Goal: Transaction & Acquisition: Purchase product/service

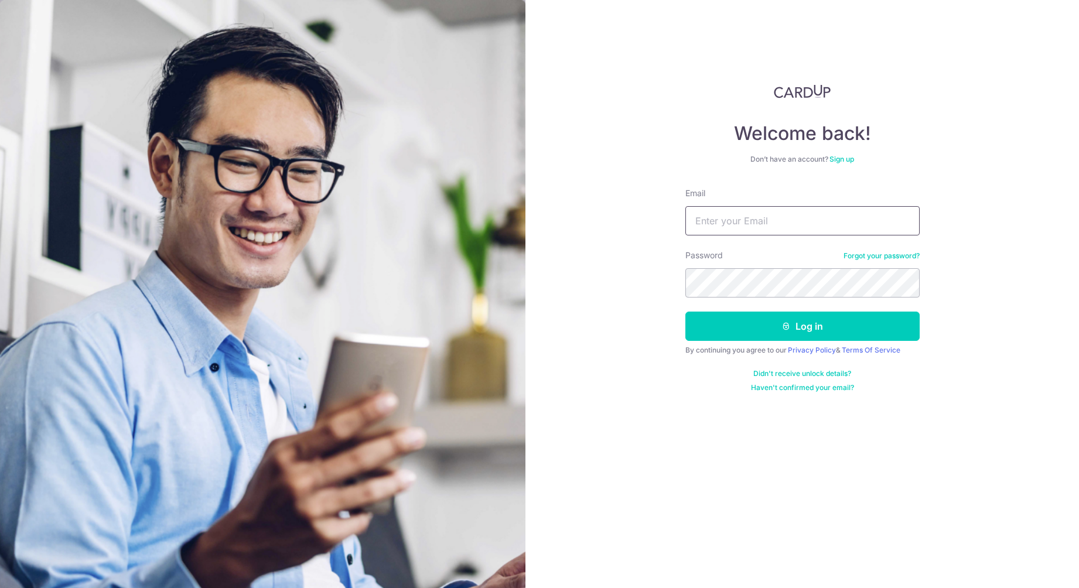
type input "retina.sg@gmail.com"
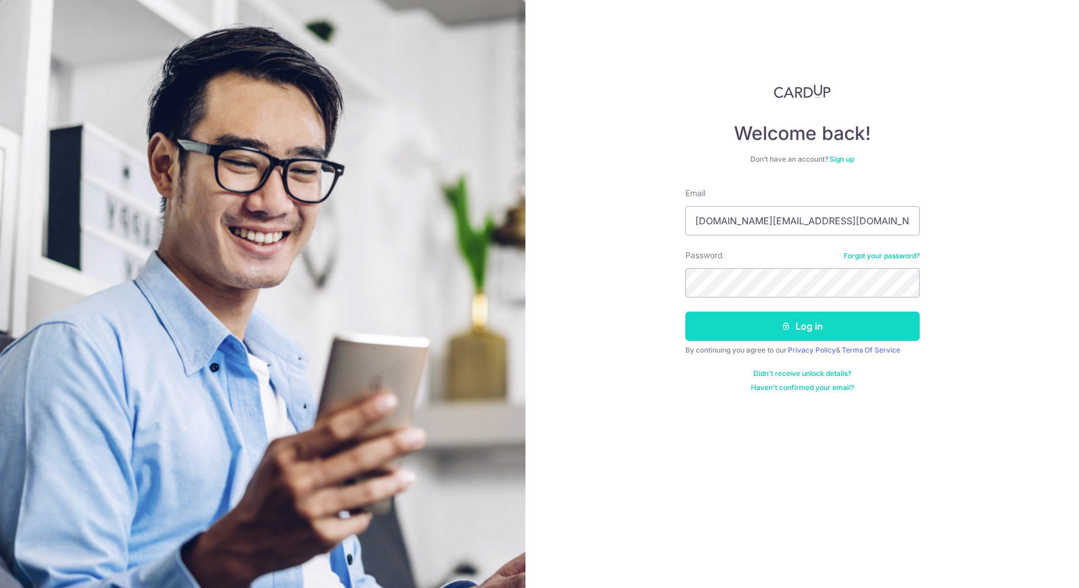
click at [806, 324] on button "Log in" at bounding box center [802, 326] width 234 height 29
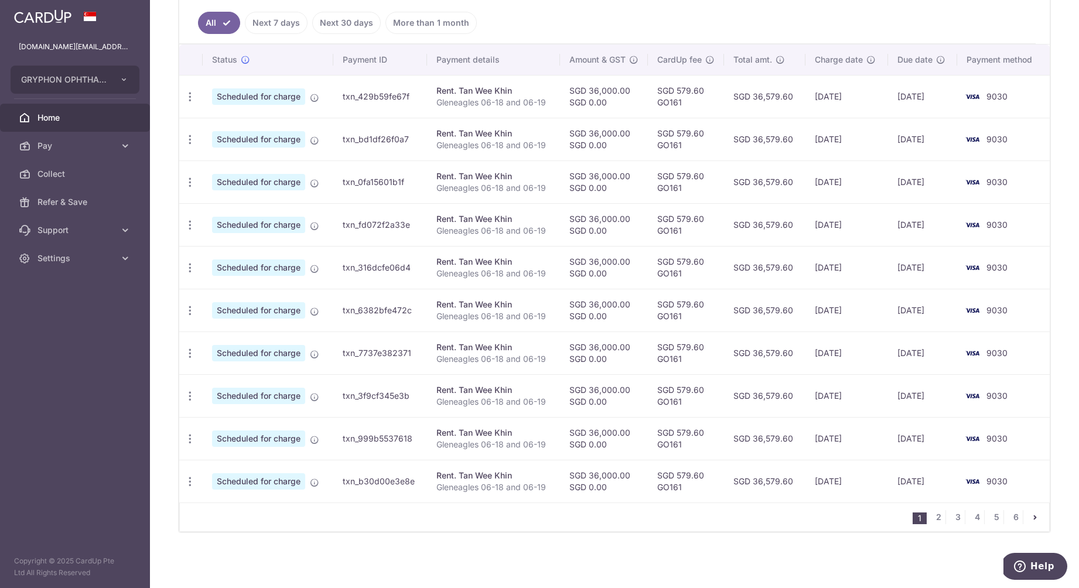
scroll to position [318, 0]
click at [940, 519] on link "2" at bounding box center [939, 517] width 14 height 14
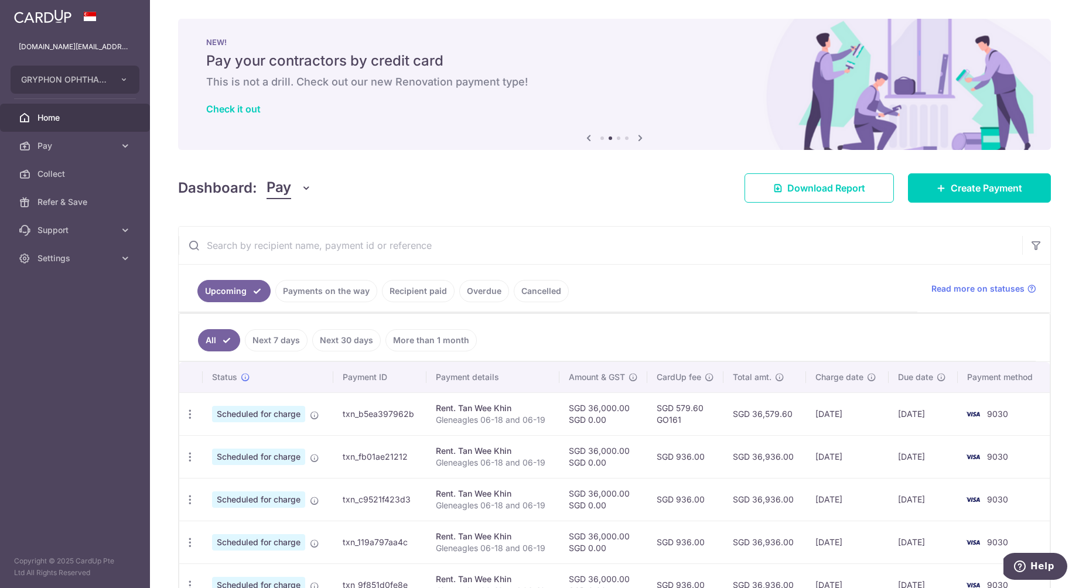
scroll to position [0, 0]
click at [960, 203] on div "× Pause Schedule Pause all future payments in this series Pause just this one p…" at bounding box center [614, 294] width 929 height 588
click at [954, 196] on link "Create Payment" at bounding box center [979, 187] width 143 height 29
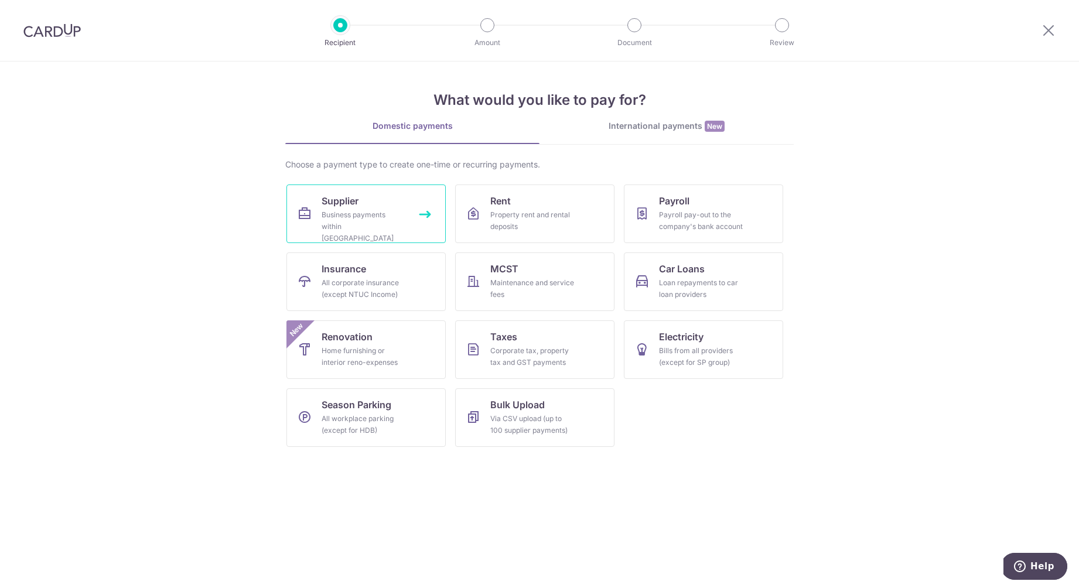
click at [352, 212] on div "Business payments within Singapore" at bounding box center [364, 226] width 84 height 35
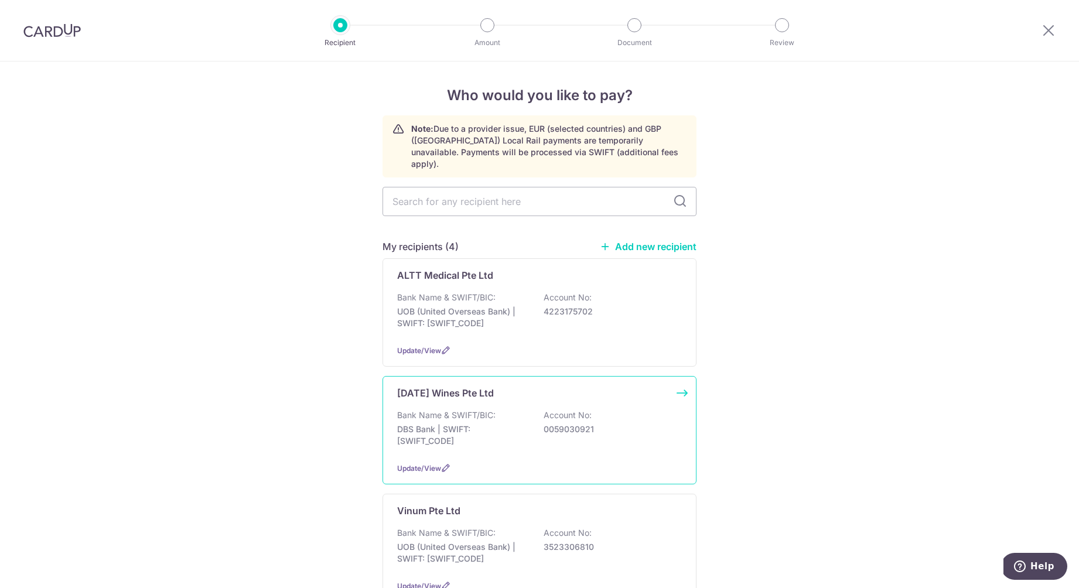
click at [447, 410] on p "Bank Name & SWIFT/BIC:" at bounding box center [446, 416] width 98 height 12
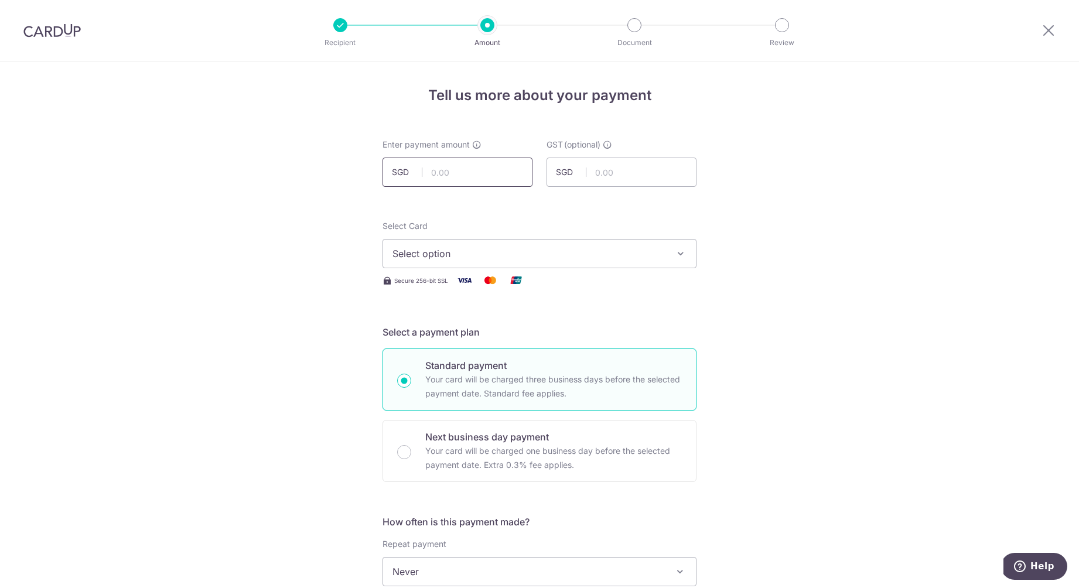
click at [463, 175] on input "text" at bounding box center [458, 172] width 150 height 29
type input "732.96"
click at [606, 165] on input "text" at bounding box center [622, 172] width 150 height 29
type input "65.97"
click at [545, 250] on span "Select option" at bounding box center [529, 254] width 273 height 14
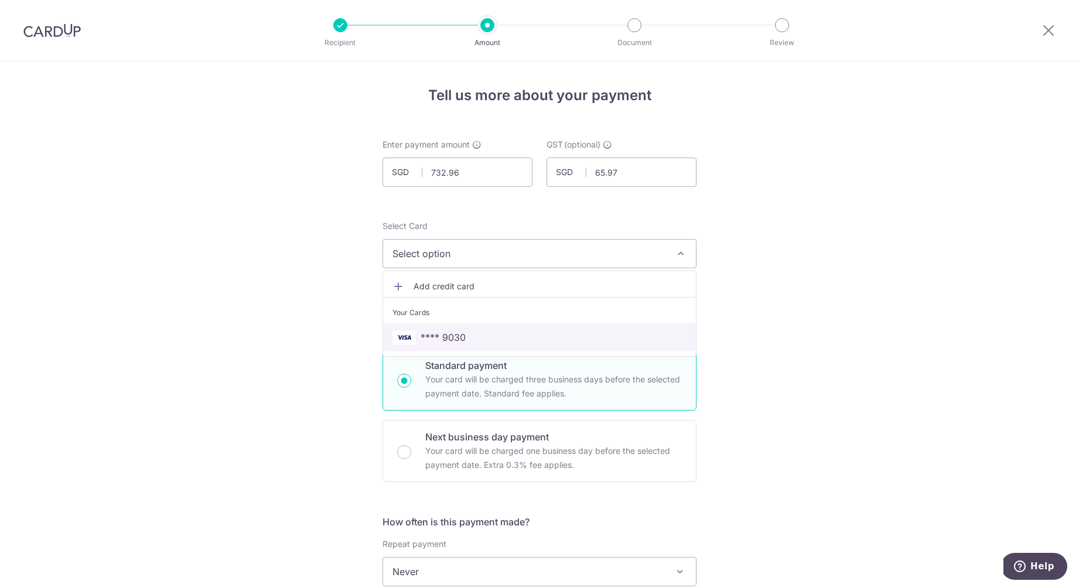
click at [448, 335] on span "**** 9030" at bounding box center [443, 337] width 45 height 14
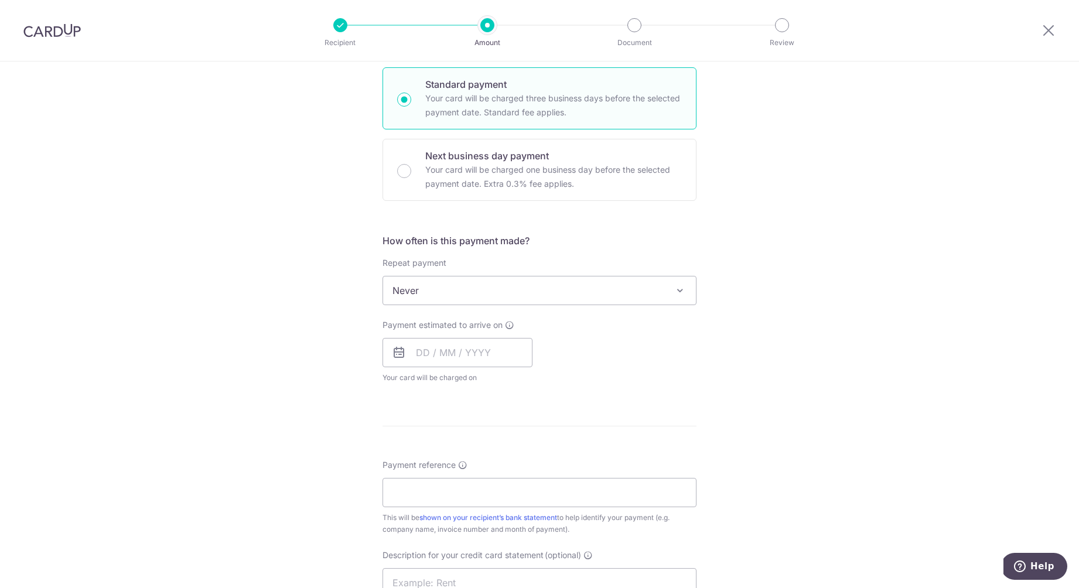
scroll to position [282, 0]
click at [424, 346] on input "text" at bounding box center [458, 351] width 150 height 29
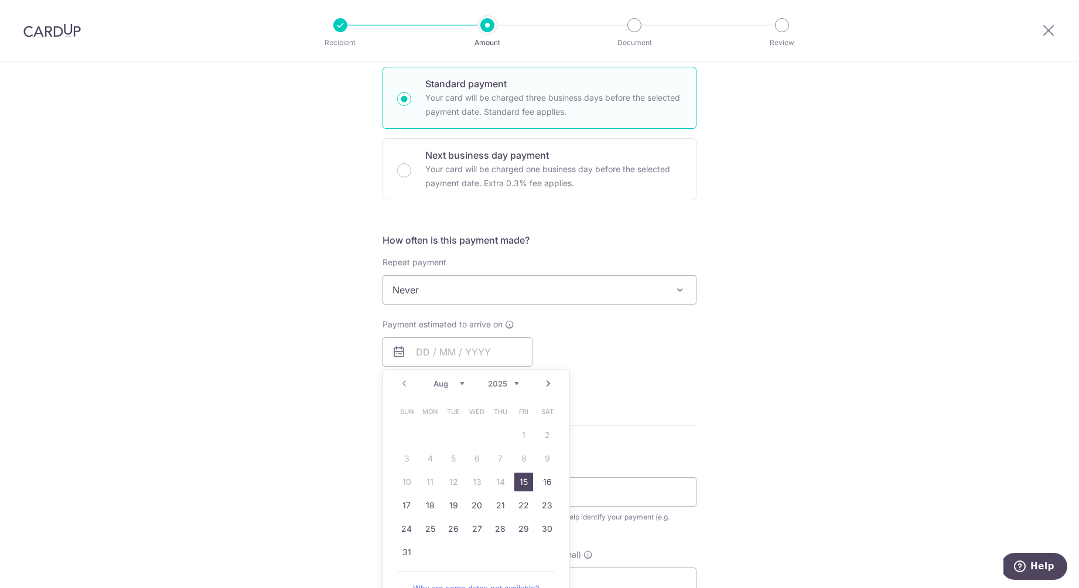
click at [521, 485] on link "15" at bounding box center [523, 482] width 19 height 19
type input "15/08/2025"
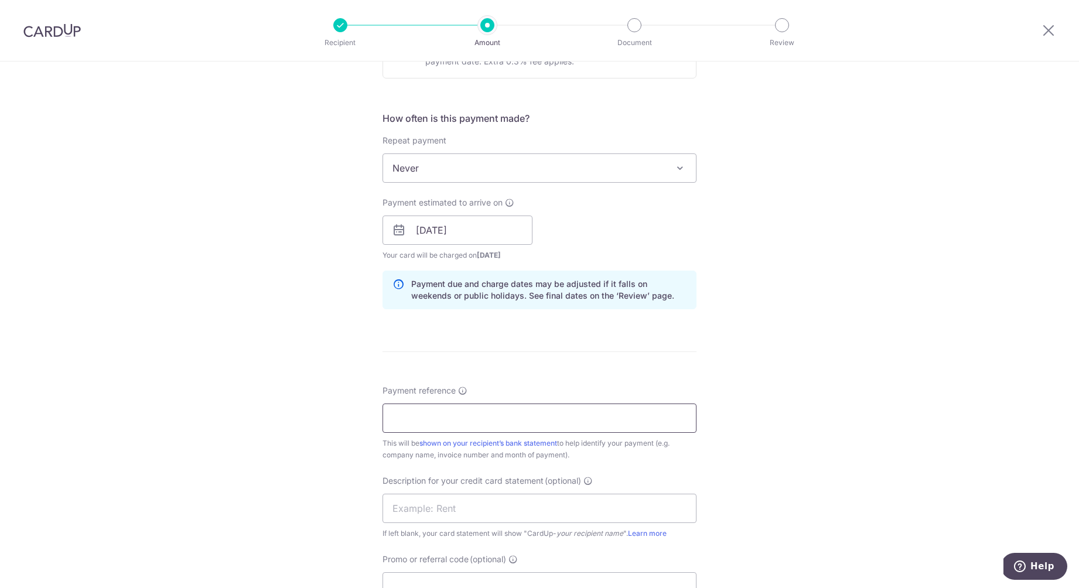
scroll to position [408, 0]
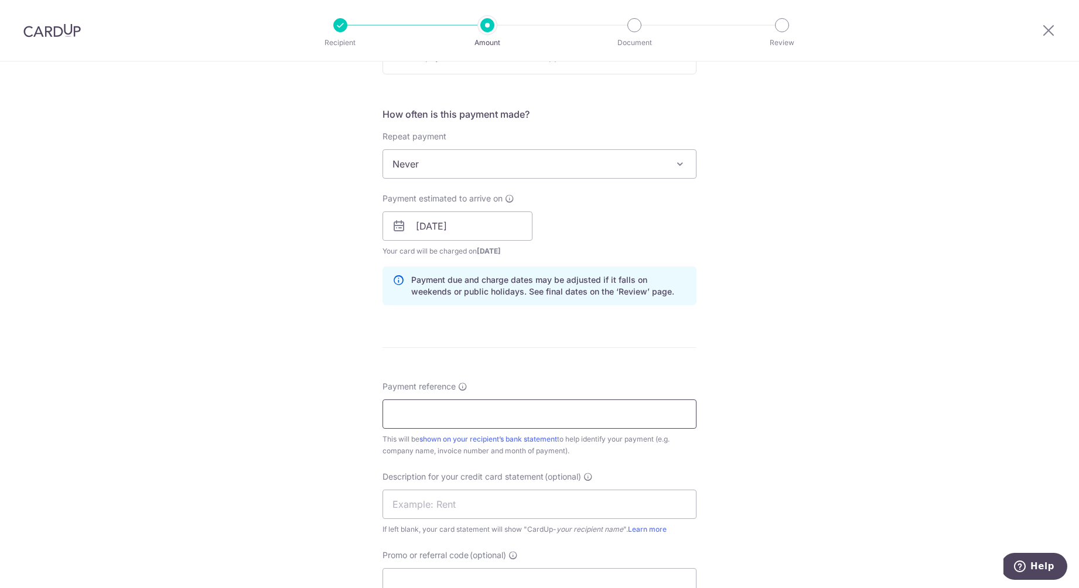
click at [501, 421] on input "Payment reference" at bounding box center [540, 414] width 314 height 29
type input "I"
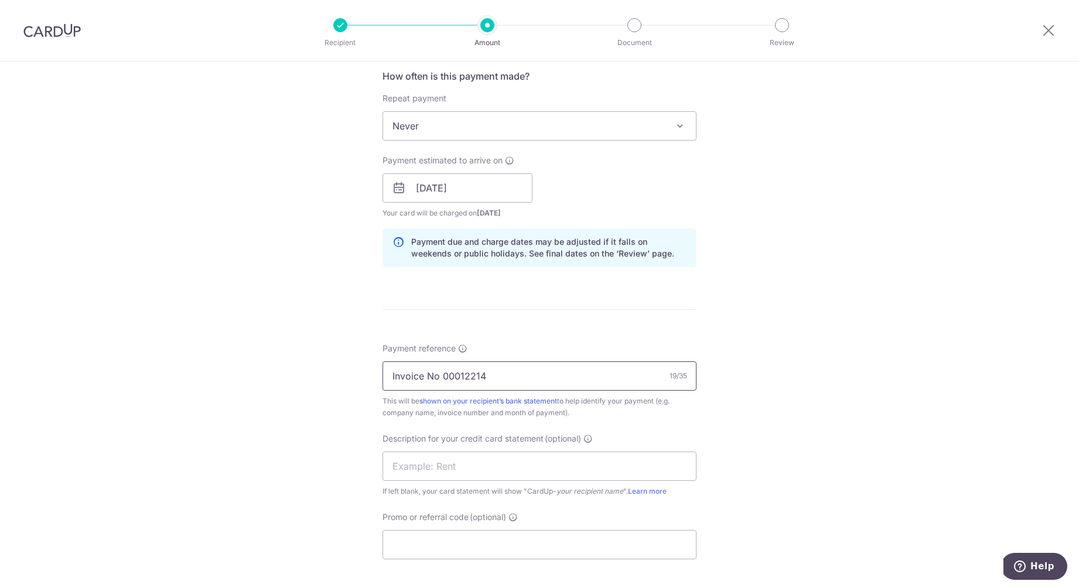
scroll to position [447, 0]
click at [500, 372] on input "Invoice No 00012214" at bounding box center [540, 374] width 314 height 29
drag, startPoint x: 502, startPoint y: 374, endPoint x: 395, endPoint y: 366, distance: 106.4
click at [395, 366] on input "Invoice No 00012214" at bounding box center [540, 374] width 314 height 29
click at [565, 380] on input "Invoice No 00012214" at bounding box center [540, 374] width 314 height 29
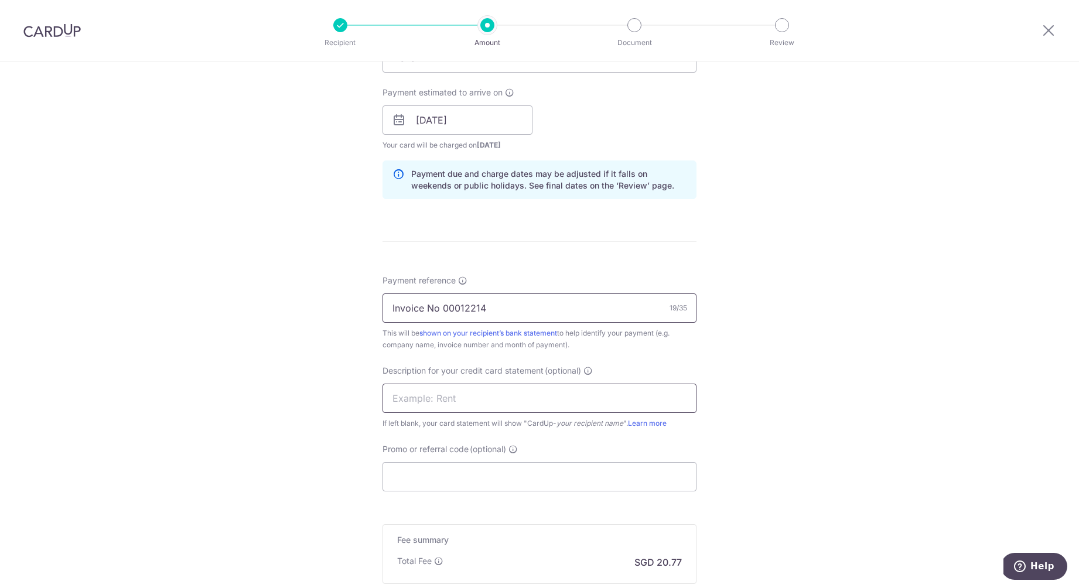
scroll to position [523, 0]
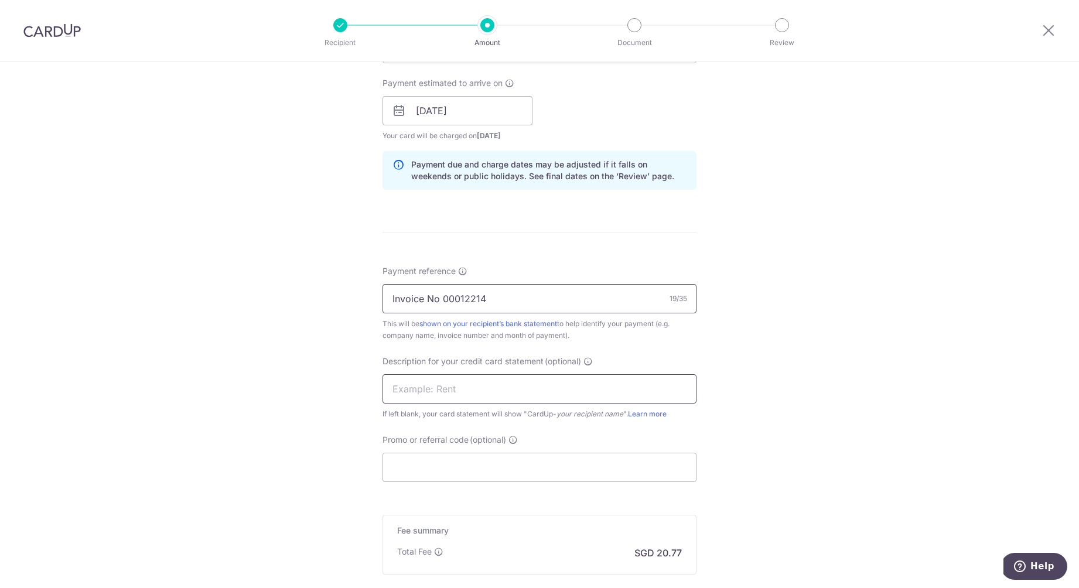
type input "Invoice No 00012214"
click at [485, 392] on input "text" at bounding box center [540, 388] width 314 height 29
type input "Epiphany wines"
click at [508, 468] on input "Promo or referral code (optional)" at bounding box center [540, 467] width 314 height 29
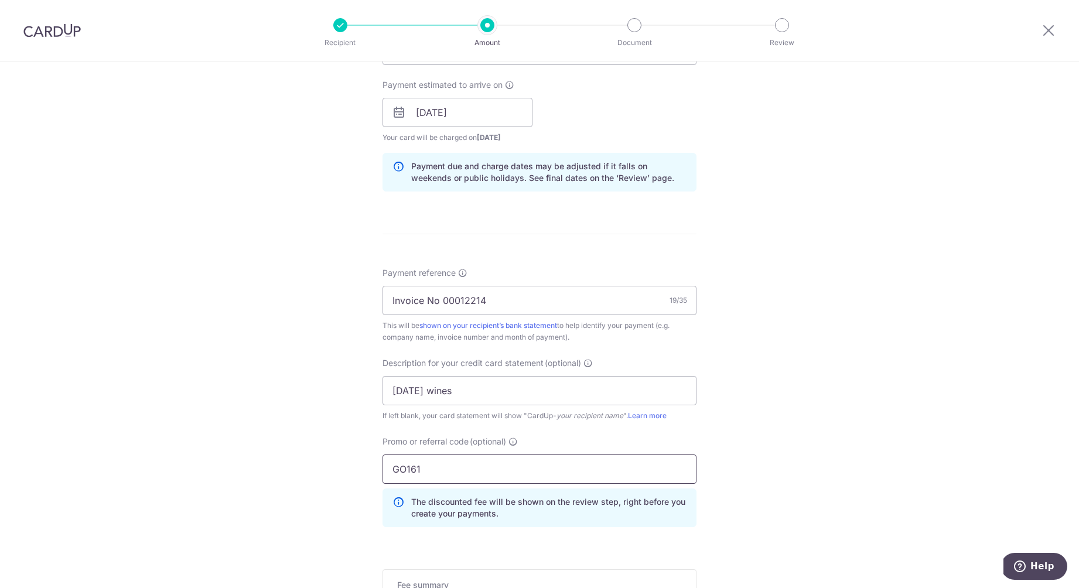
type input "GO161"
click button "Add Card" at bounding box center [0, 0] width 0 height 0
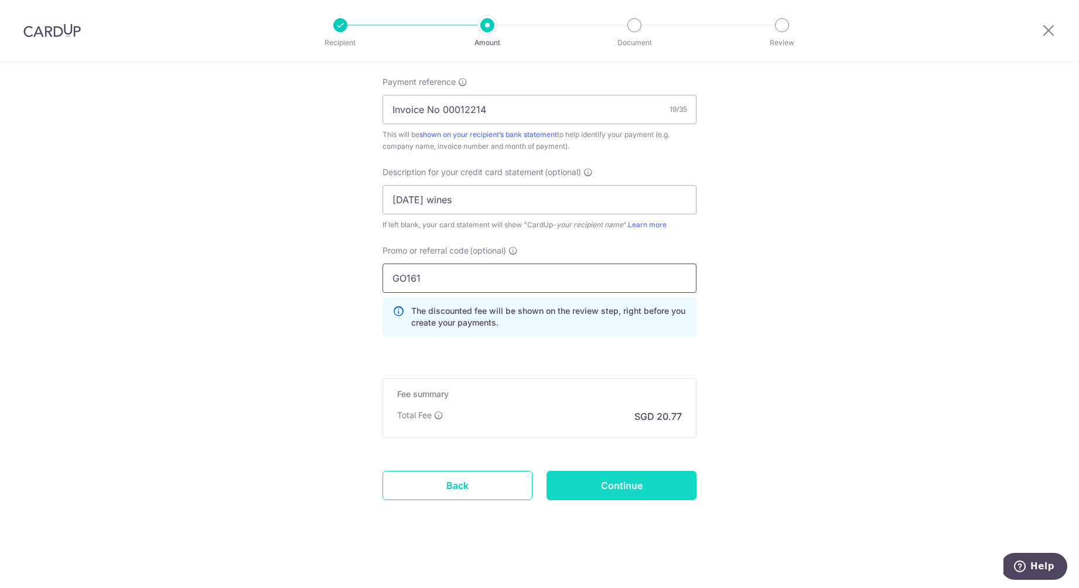
scroll to position [712, 0]
click at [627, 476] on input "Continue" at bounding box center [622, 485] width 150 height 29
type input "Create Schedule"
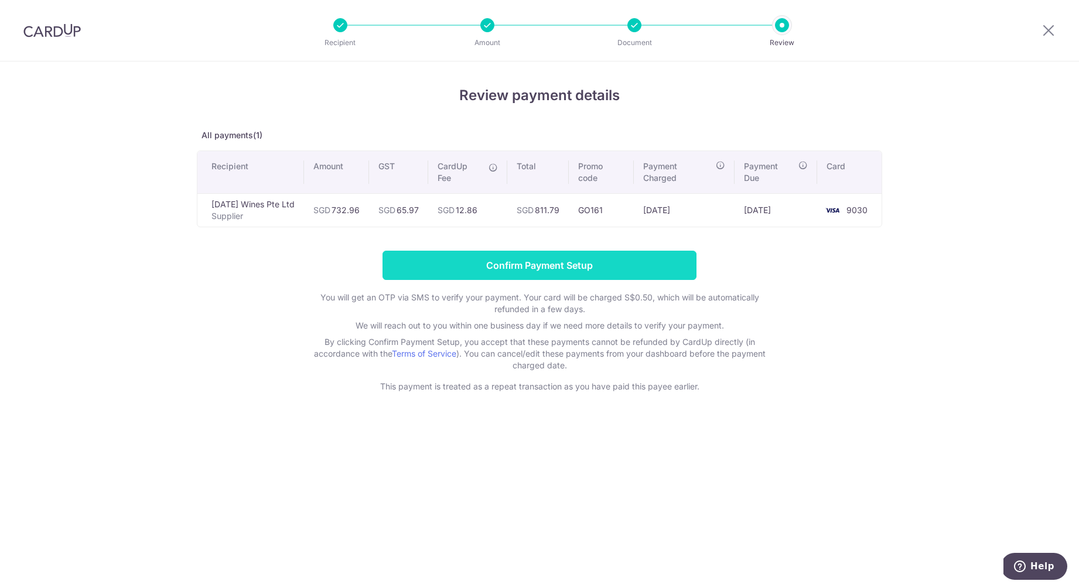
click at [528, 269] on input "Confirm Payment Setup" at bounding box center [540, 265] width 314 height 29
